Goal: Task Accomplishment & Management: Use online tool/utility

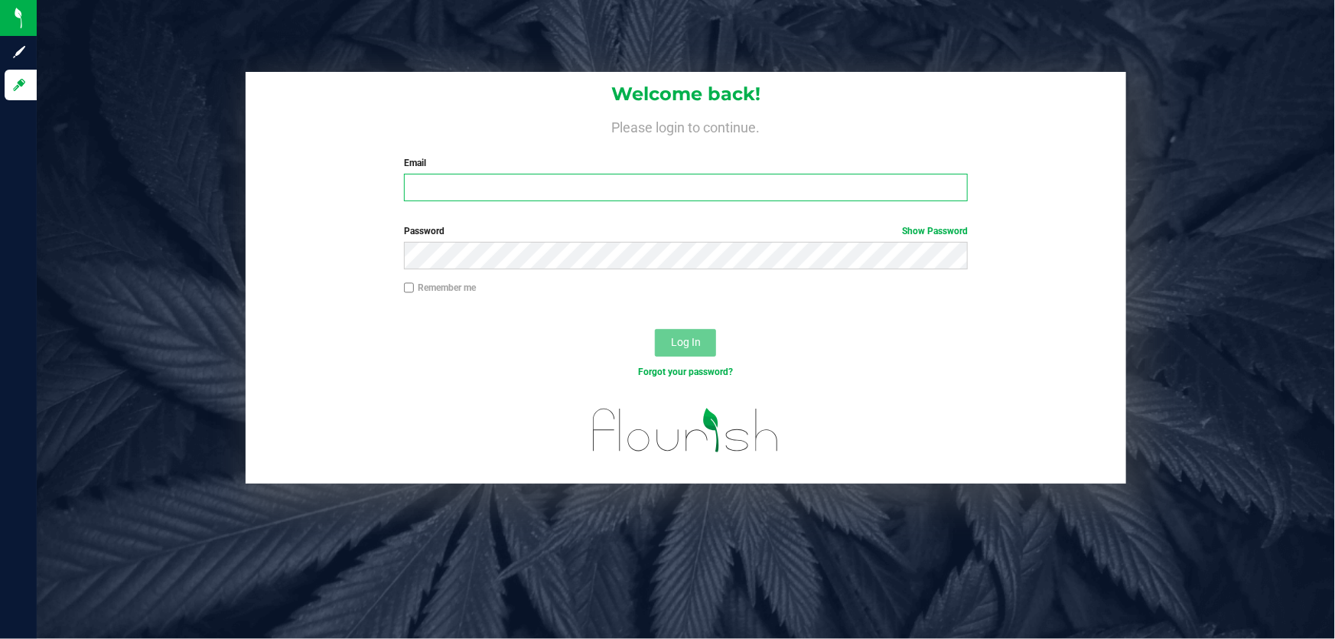
click at [566, 200] on input "Email" at bounding box center [686, 188] width 565 height 28
type input "[EMAIL_ADDRESS][DOMAIN_NAME]"
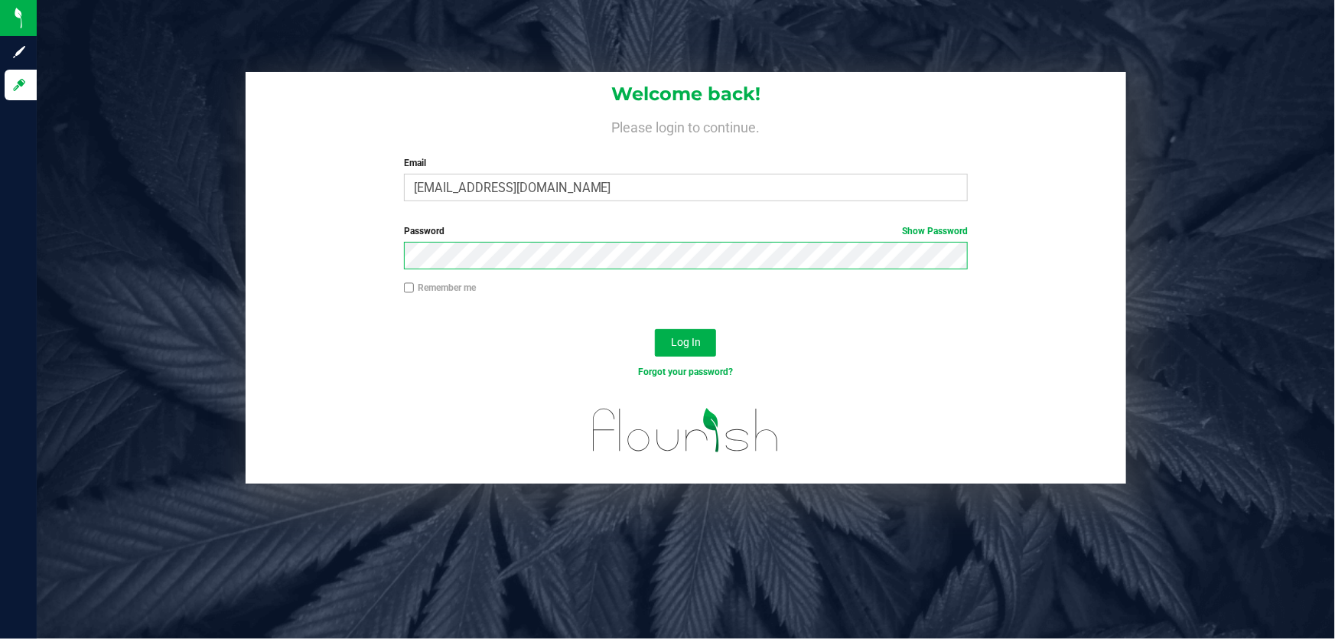
click at [655, 329] on button "Log In" at bounding box center [685, 343] width 61 height 28
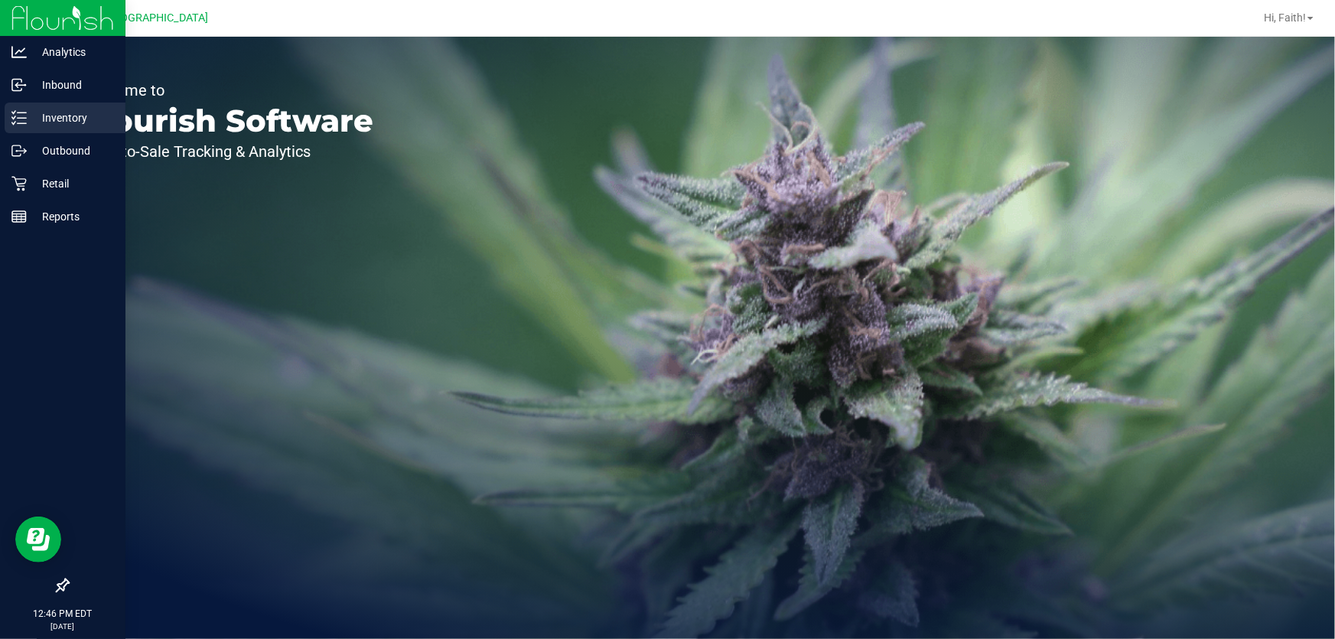
click at [64, 107] on div "Inventory" at bounding box center [65, 118] width 121 height 31
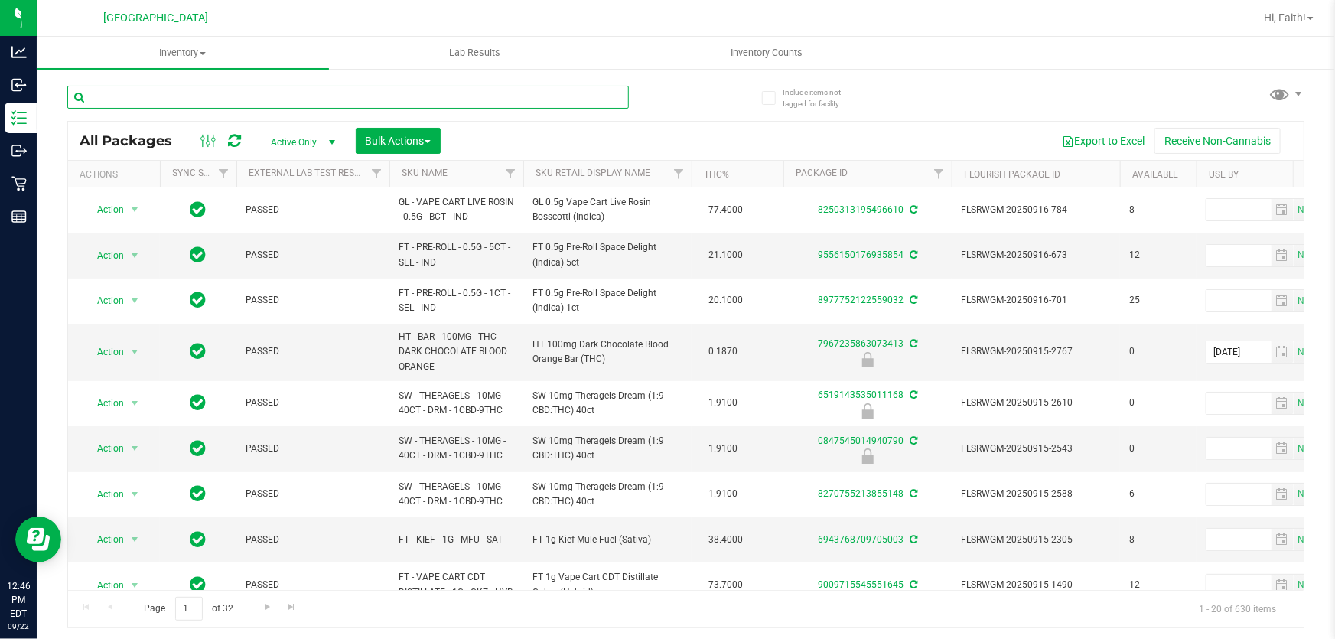
click at [298, 91] on input "text" at bounding box center [348, 97] width 562 height 23
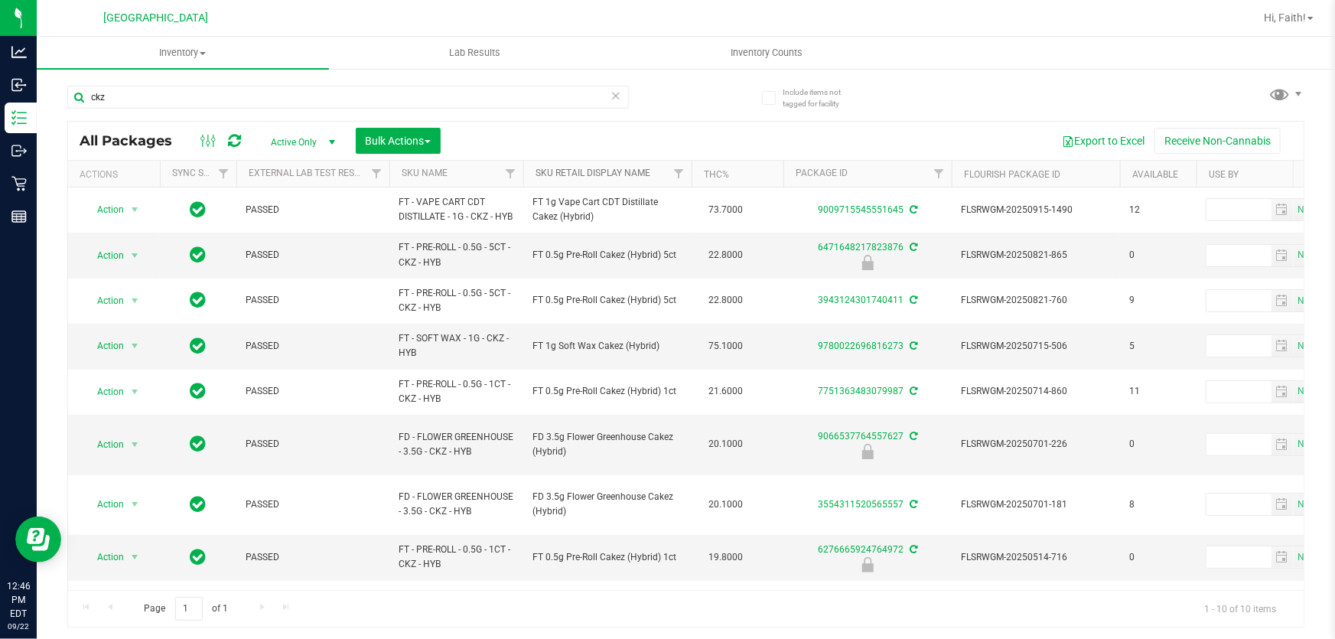
click at [563, 173] on link "Sku Retail Display Name" at bounding box center [593, 173] width 115 height 11
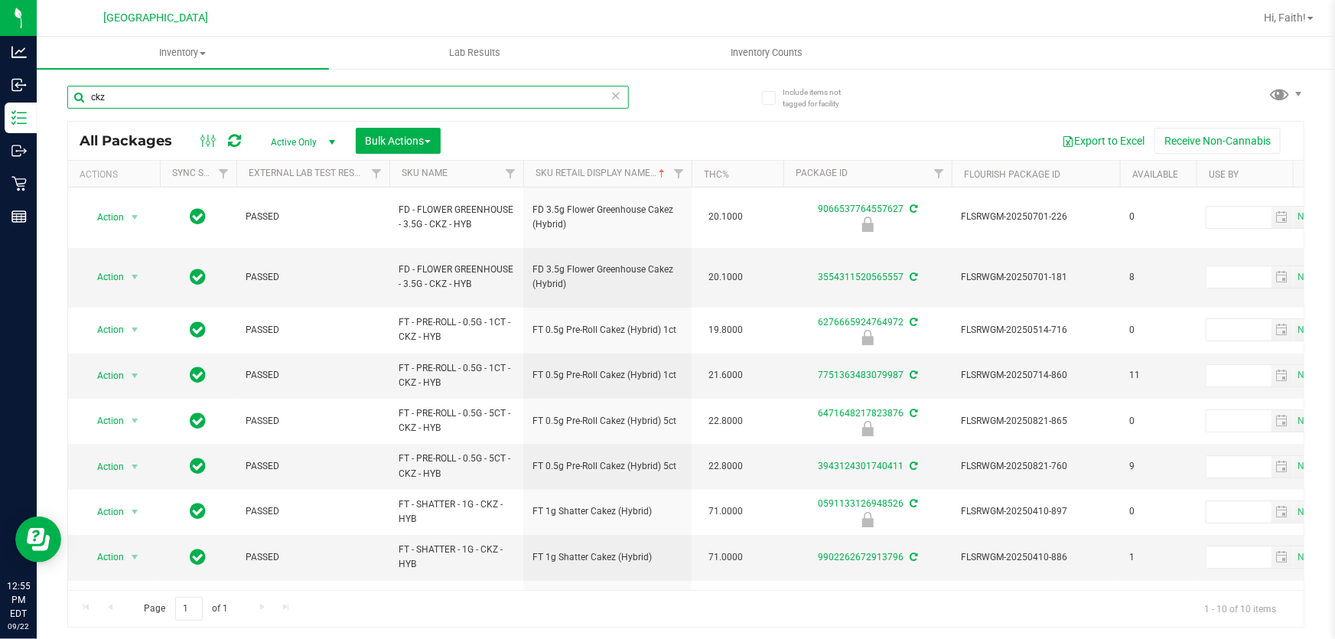
click at [126, 88] on input "ckz" at bounding box center [348, 97] width 562 height 23
click at [128, 88] on input "ckz" at bounding box center [348, 97] width 562 height 23
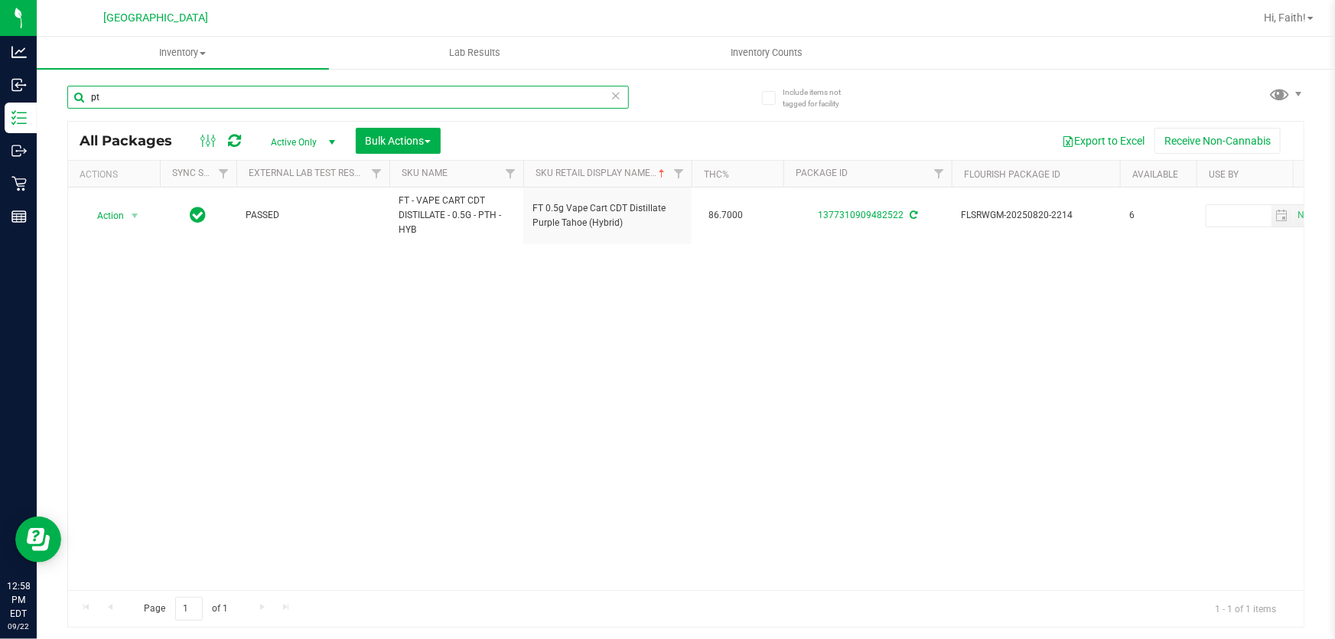
type input "p"
click at [129, 89] on input "yon" at bounding box center [348, 97] width 562 height 23
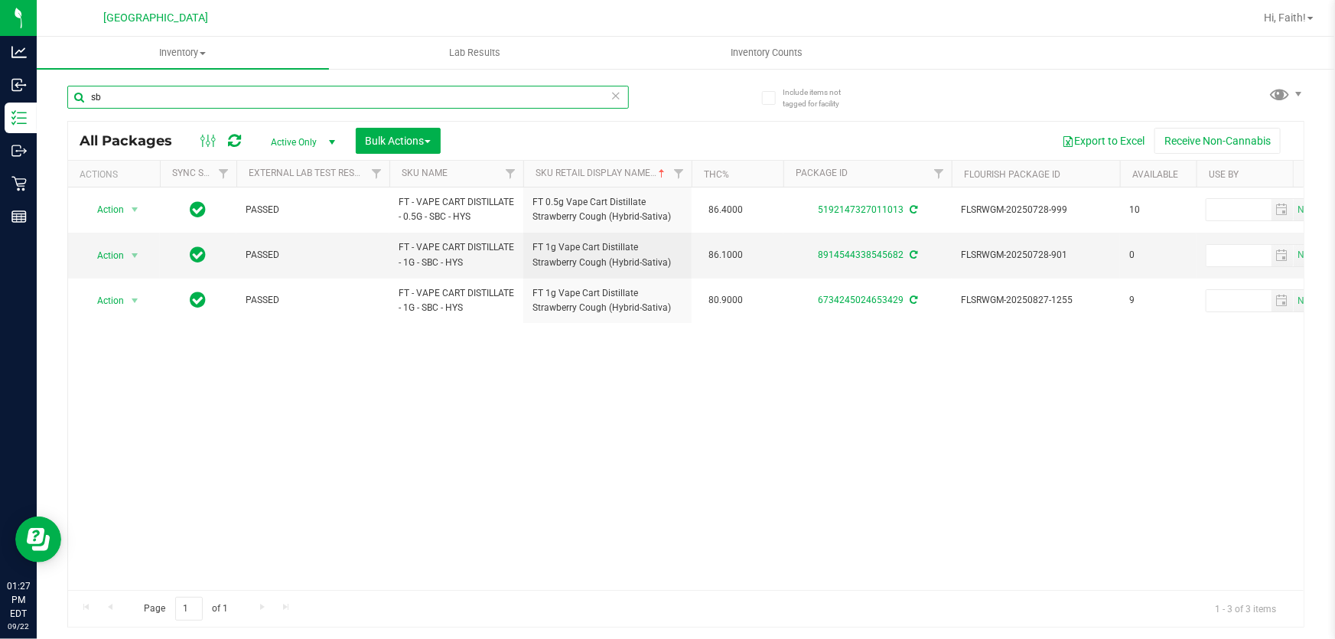
type input "s"
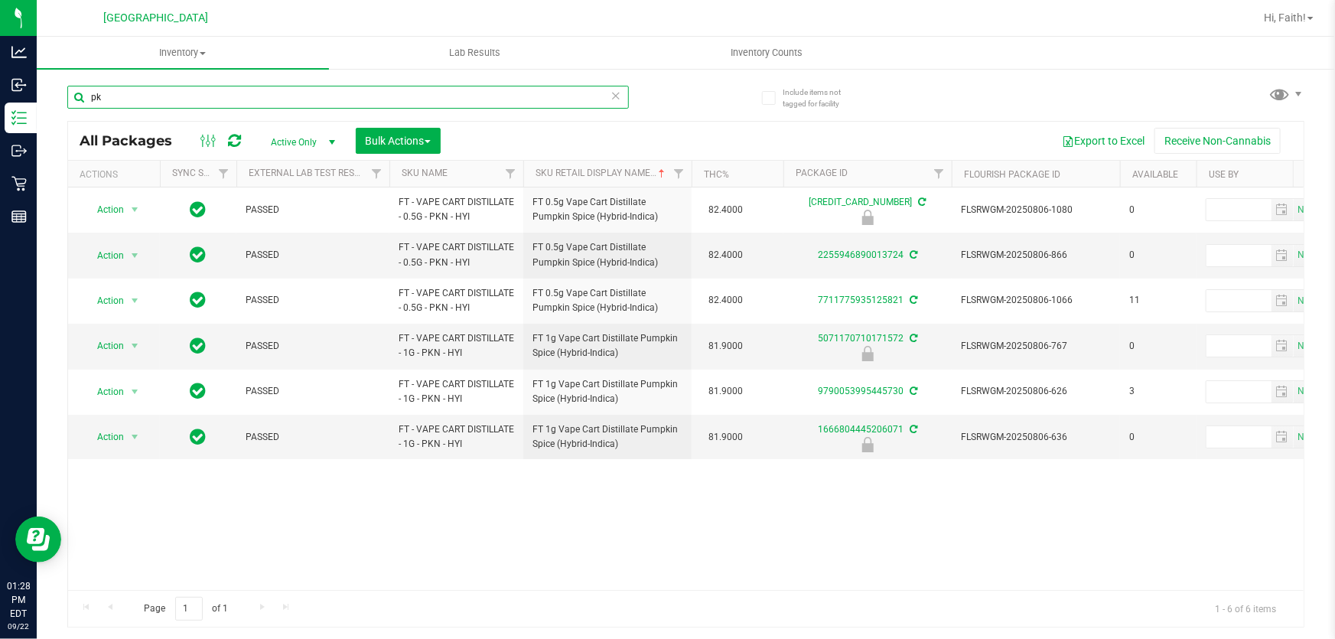
type input "p"
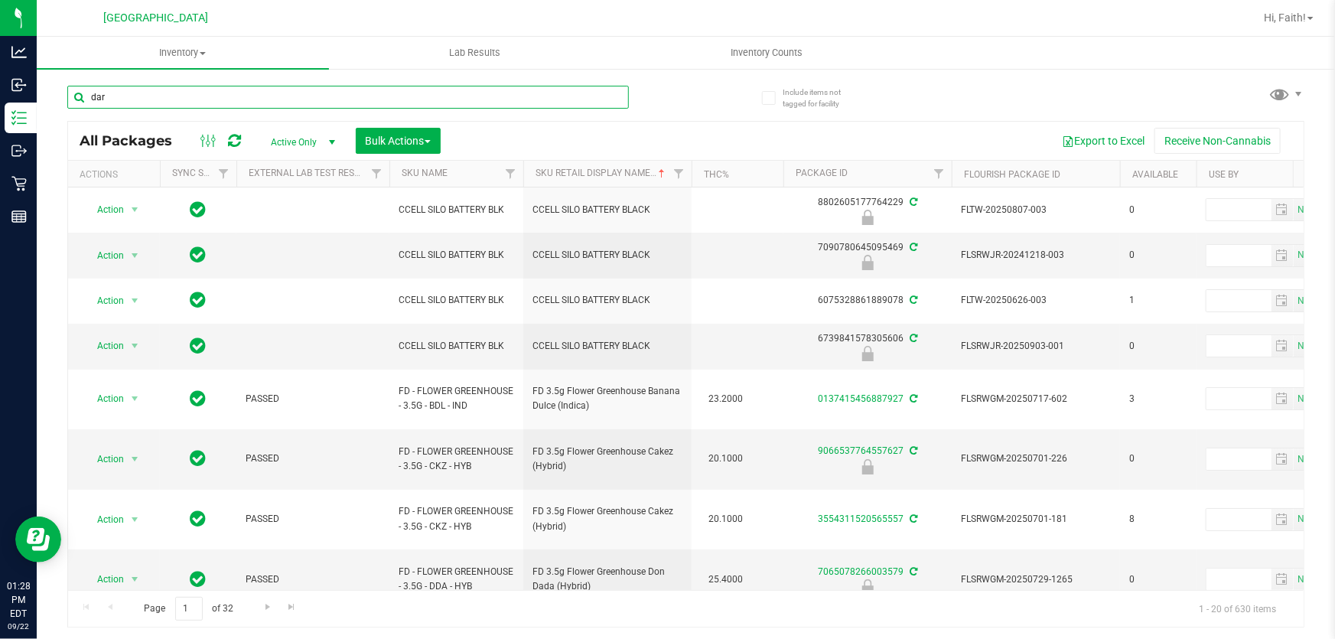
type input "dark"
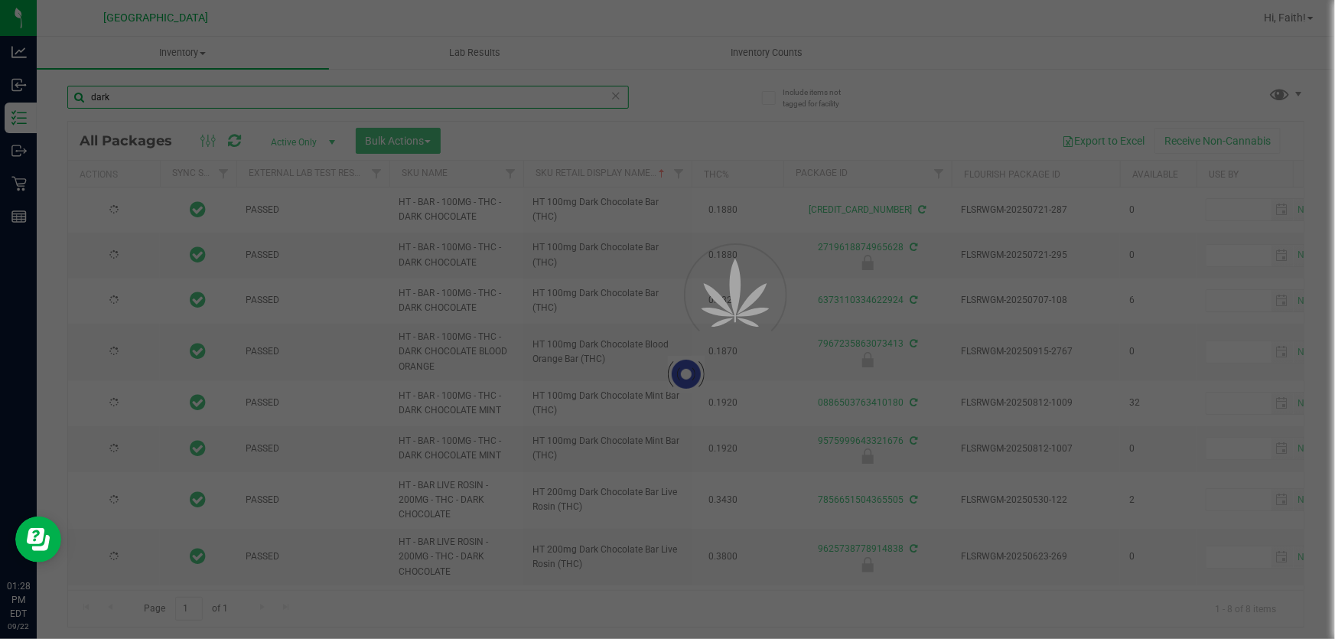
type input "[DATE]"
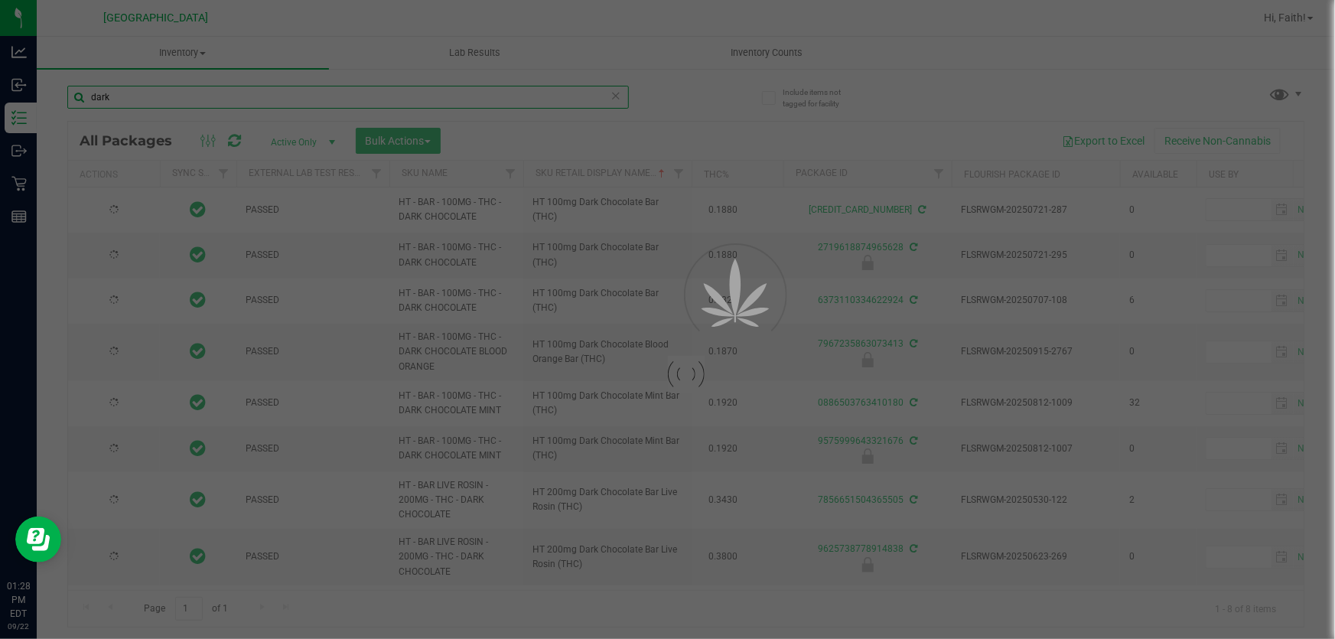
type input "[DATE]"
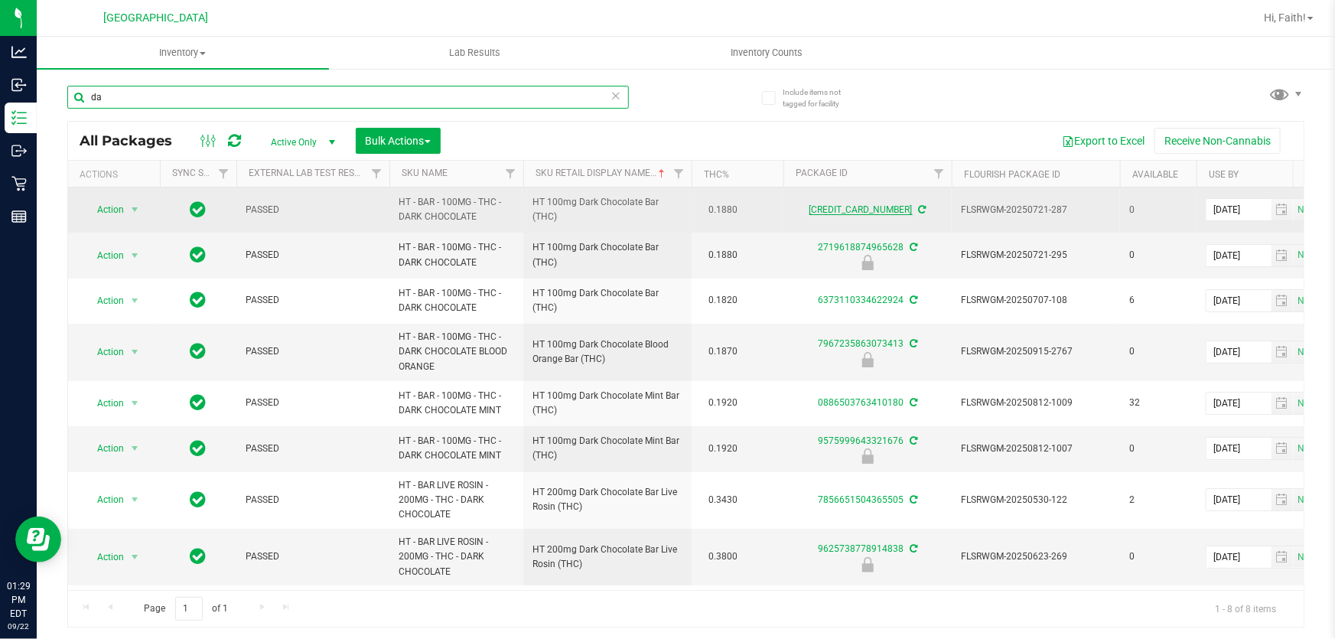
type input "d"
type input "tangerine"
